Goal: Information Seeking & Learning: Learn about a topic

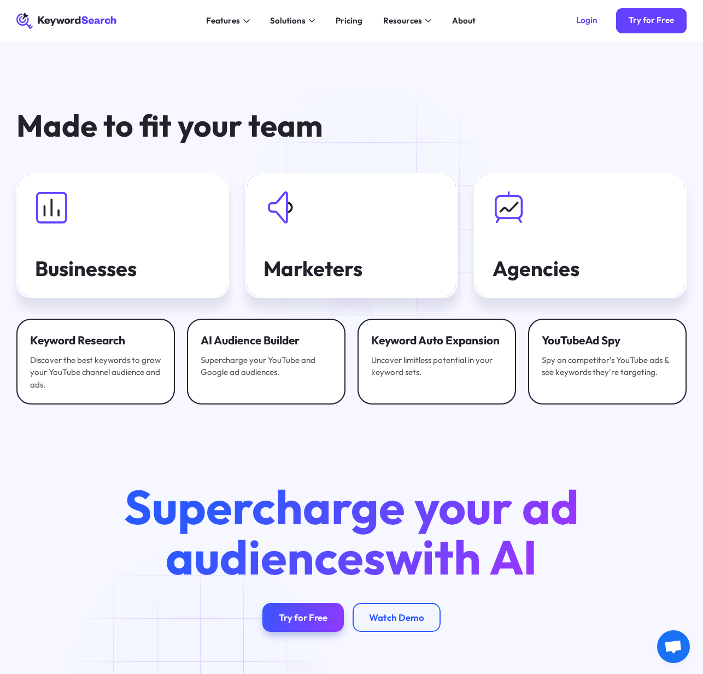
scroll to position [3047, 0]
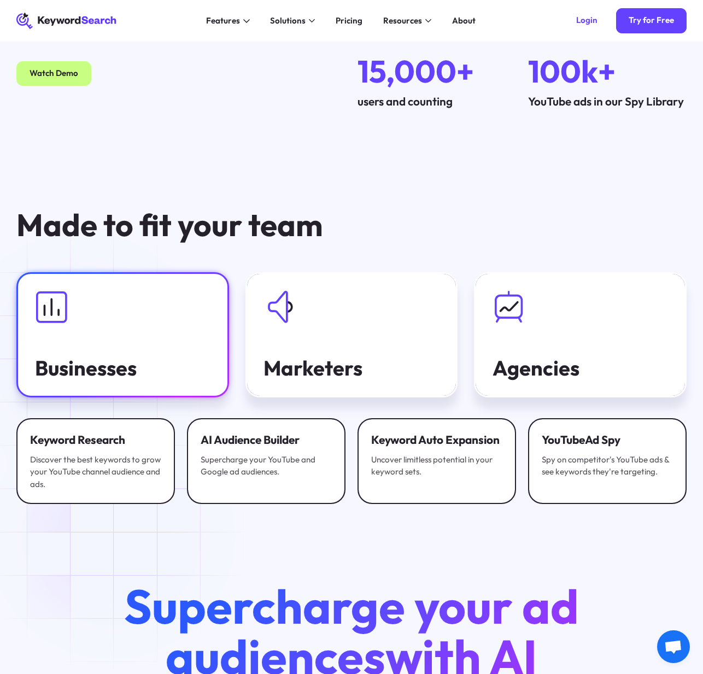
click at [83, 355] on link "Businesses" at bounding box center [122, 334] width 212 height 125
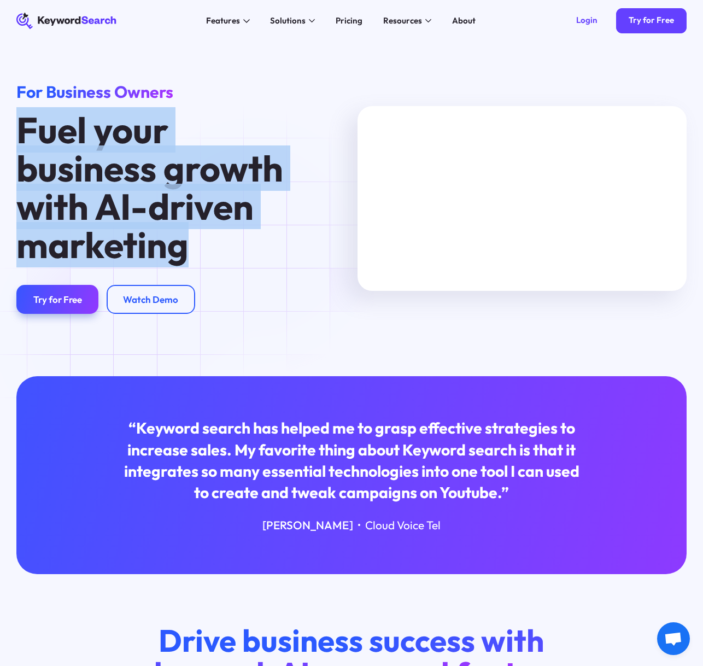
drag, startPoint x: 16, startPoint y: 127, endPoint x: 259, endPoint y: 244, distance: 269.5
click at [259, 244] on div "For Business Owners Fuel your business growth with AI-driven marketing Try for …" at bounding box center [180, 198] width 341 height 231
click at [190, 269] on div at bounding box center [190, 269] width 0 height 0
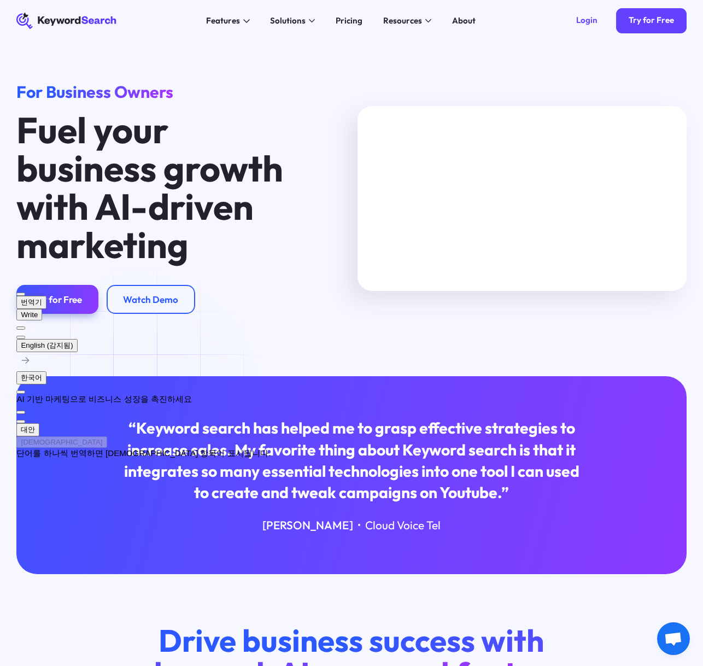
click at [127, 434] on div "대안 사전 단어를 하나씩 번역하면 사전 항목이 표시됩니다." at bounding box center [143, 441] width 254 height 36
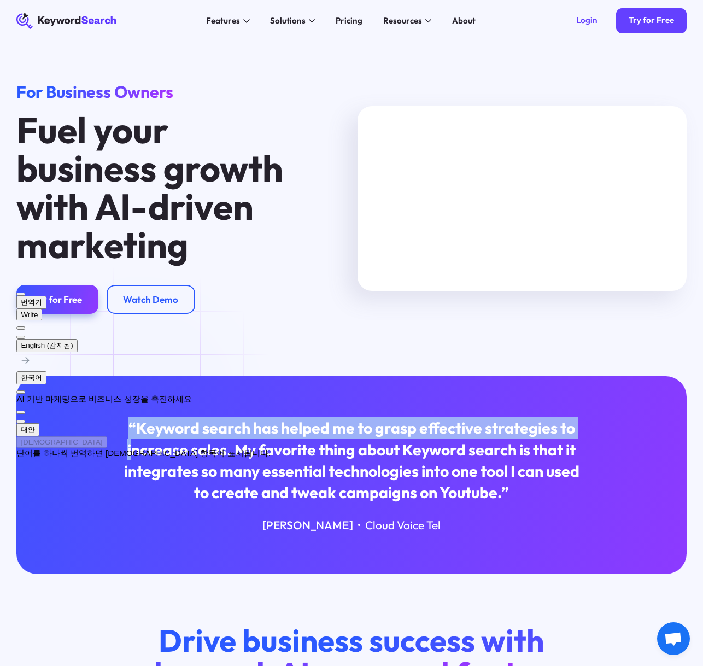
click at [130, 442] on div "“Keyword search has helped me to grasp effective strategies to increase sales. …" at bounding box center [352, 459] width 464 height 85
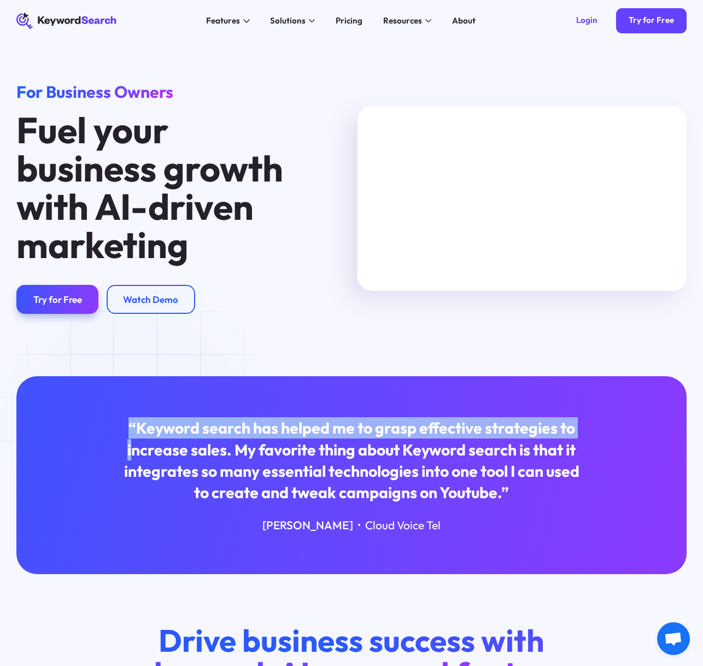
click at [126, 428] on div "“Keyword search has helped me to grasp effective strategies to increase sales. …" at bounding box center [352, 459] width 464 height 85
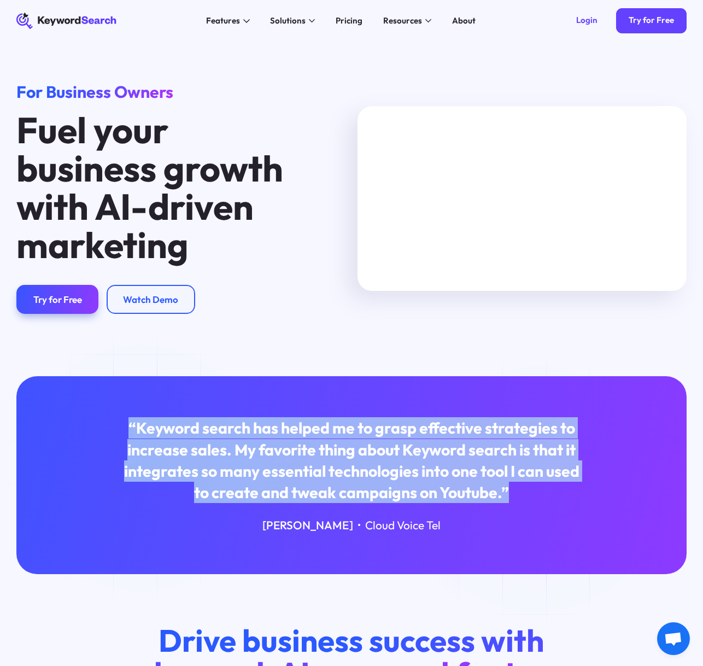
drag, startPoint x: 126, startPoint y: 425, endPoint x: 543, endPoint y: 495, distance: 423.0
click at [543, 495] on div "“Keyword search has helped me to grasp effective strategies to increase sales. …" at bounding box center [352, 459] width 464 height 85
click at [510, 504] on div at bounding box center [510, 504] width 0 height 0
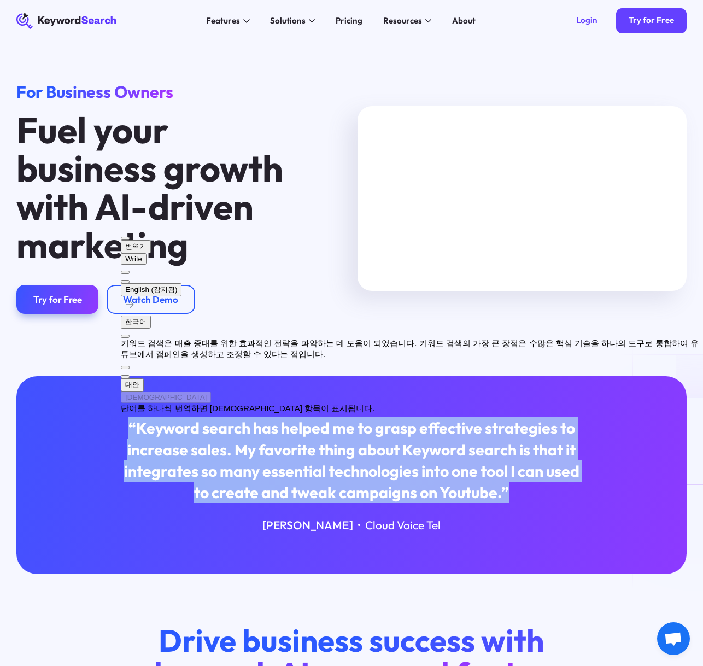
click at [130, 280] on button at bounding box center [125, 281] width 9 height 3
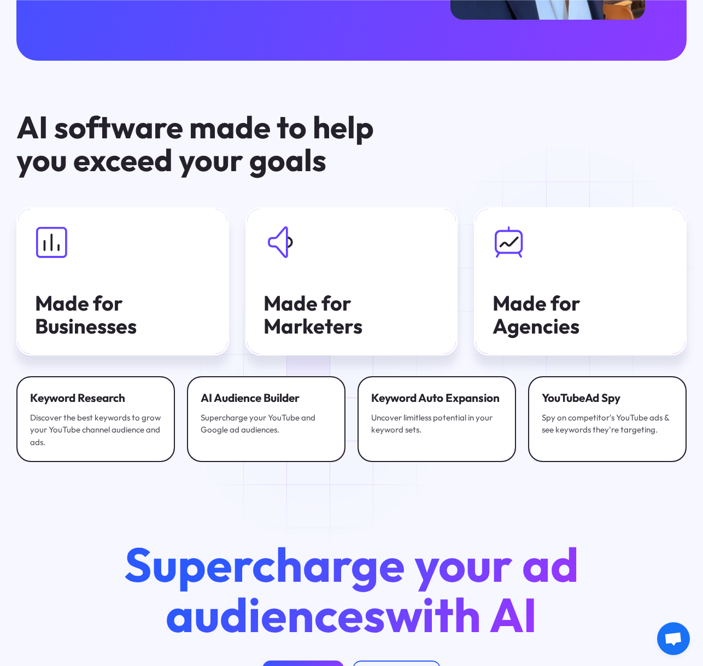
scroll to position [1983, 0]
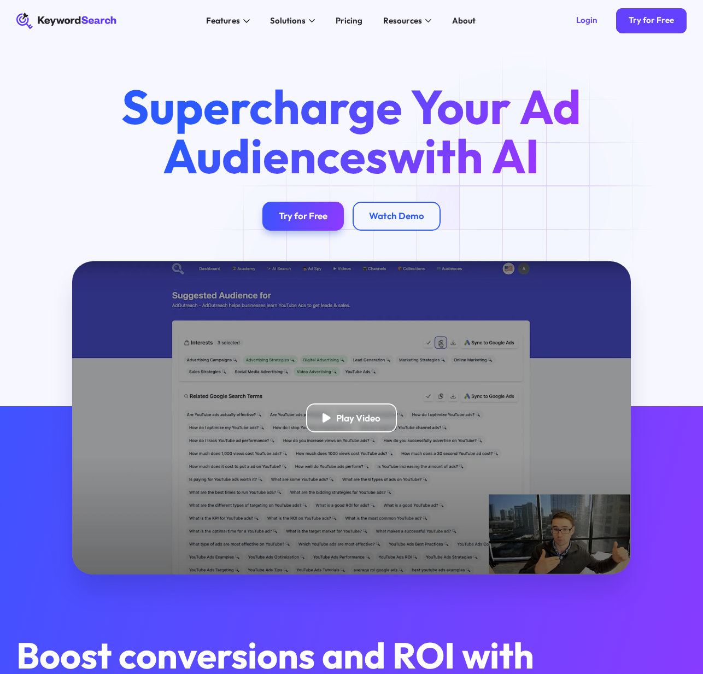
click at [528, 189] on div "Supercharge Your Ad Audiences with AI Try for Free Watch Demo" at bounding box center [351, 157] width 497 height 148
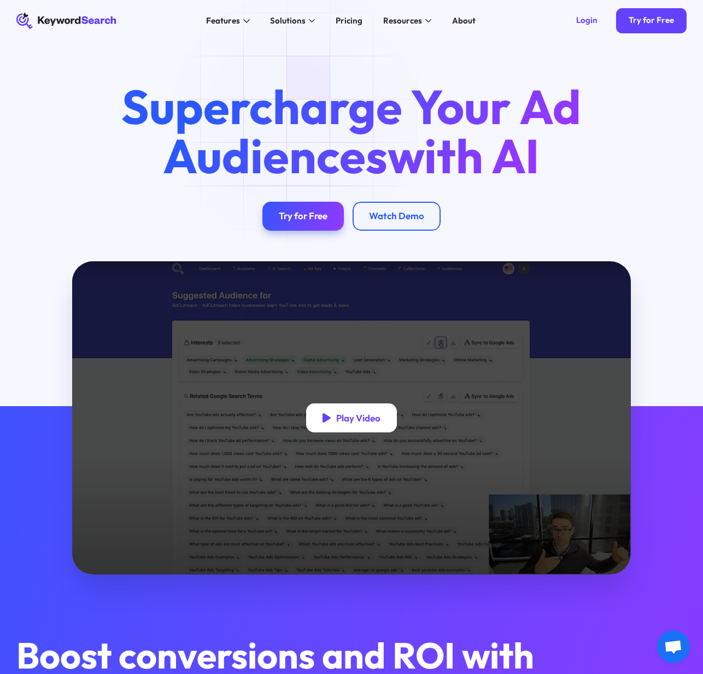
click at [361, 424] on div "Play Video" at bounding box center [358, 417] width 44 height 11
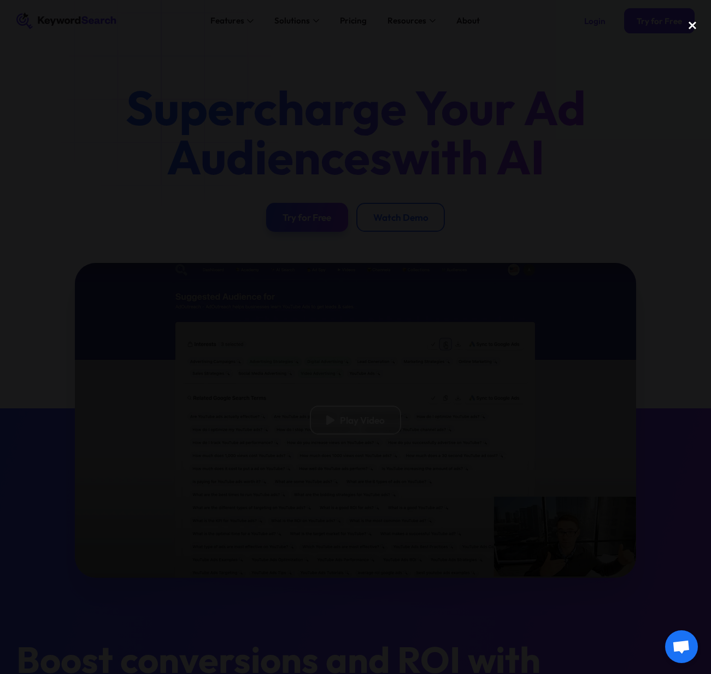
click at [685, 25] on div "close lightbox" at bounding box center [692, 26] width 37 height 24
